Goal: Task Accomplishment & Management: Manage account settings

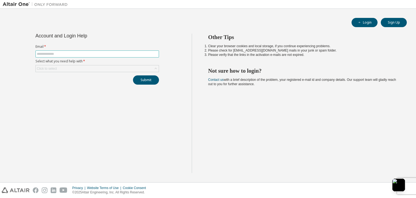
click at [56, 54] on input "text" at bounding box center [97, 54] width 121 height 4
type input "**********"
click at [69, 69] on div "Click to select" at bounding box center [97, 68] width 123 height 7
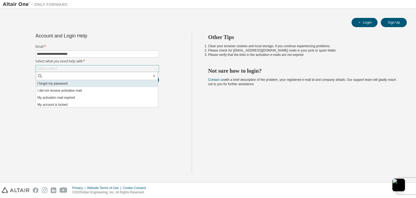
click at [61, 82] on li "I forgot my password" at bounding box center [97, 83] width 122 height 7
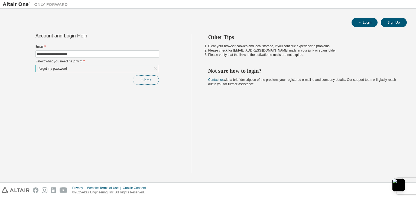
click at [143, 78] on button "Submit" at bounding box center [146, 79] width 26 height 9
click at [302, 6] on div at bounding box center [239, 4] width 339 height 8
click at [362, 26] on button "Login" at bounding box center [365, 22] width 26 height 9
